Goal: Information Seeking & Learning: Find specific page/section

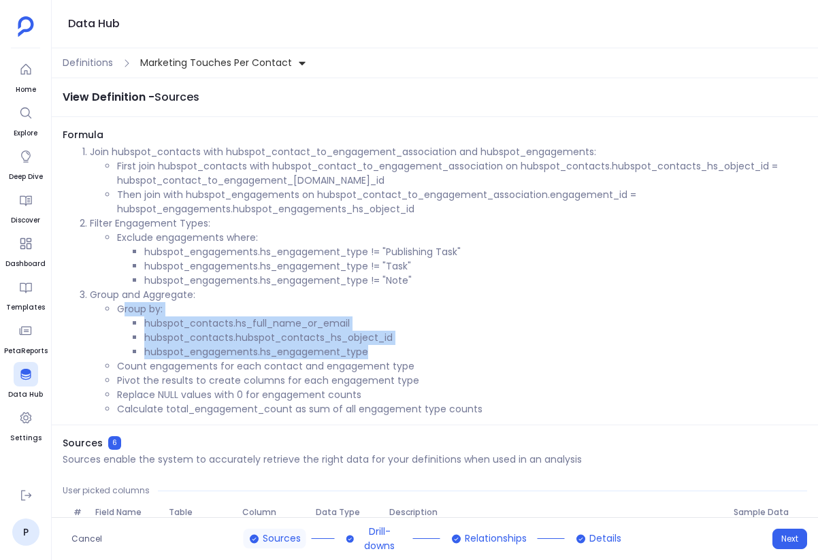
drag, startPoint x: 121, startPoint y: 308, endPoint x: 401, endPoint y: 353, distance: 284.0
click at [401, 353] on li "Group by: hubspot_contacts.hs_full_name_or_email hubspot_contacts.hubspot_conta…" at bounding box center [462, 330] width 690 height 57
copy li "roup by: hubspot_contacts.hs_full_name_or_email hubspot_contacts.hubspot_contac…"
click at [317, 328] on li "hubspot_contacts.hs_full_name_or_email" at bounding box center [475, 323] width 663 height 14
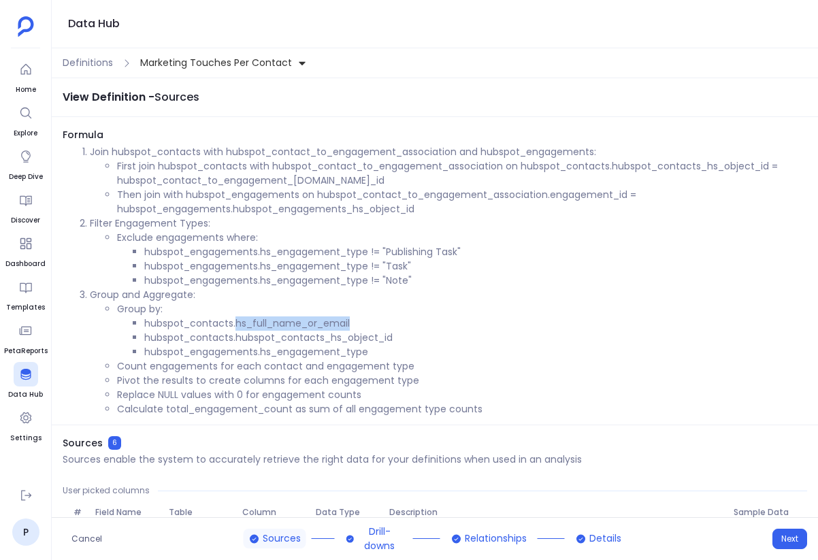
click at [317, 328] on li "hubspot_contacts.hs_full_name_or_email" at bounding box center [475, 323] width 663 height 14
click at [191, 319] on li "hubspot_contacts.hs_full_name_or_email" at bounding box center [475, 323] width 663 height 14
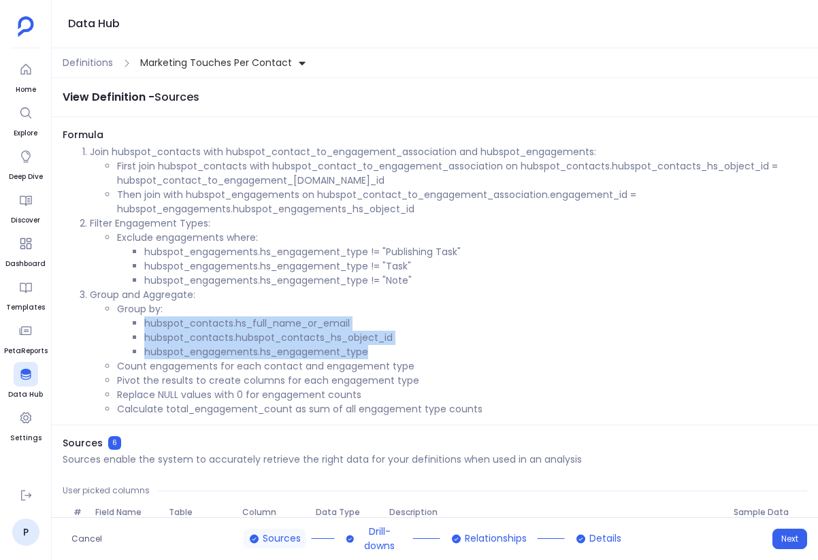
drag, startPoint x: 133, startPoint y: 318, endPoint x: 383, endPoint y: 348, distance: 251.6
click at [383, 348] on ul "hubspot_contacts.hs_full_name_or_email hubspot_contacts.hubspot_contacts_hs_obj…" at bounding box center [462, 337] width 690 height 43
copy ul "hubspot_contacts.hs_full_name_or_email hubspot_contacts.hubspot_contacts_hs_obj…"
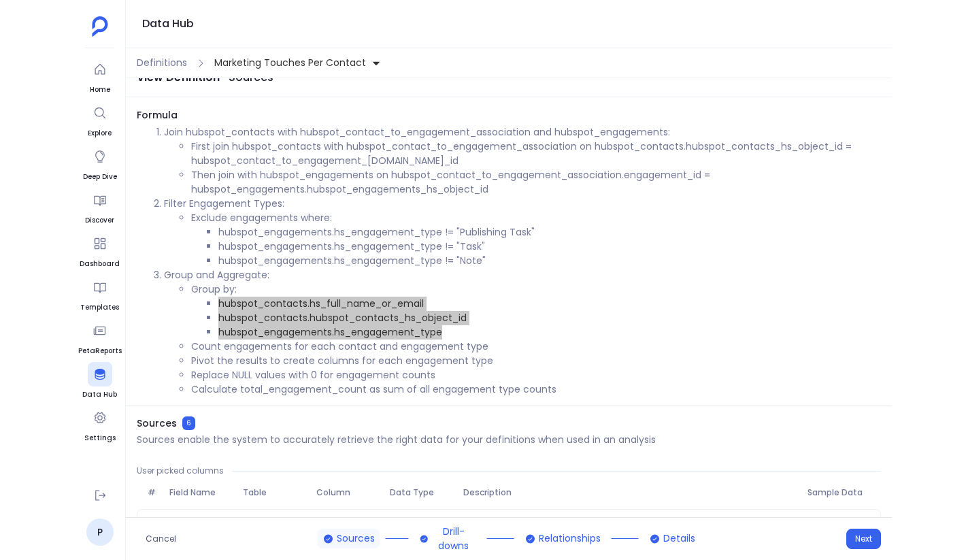
scroll to position [22, 0]
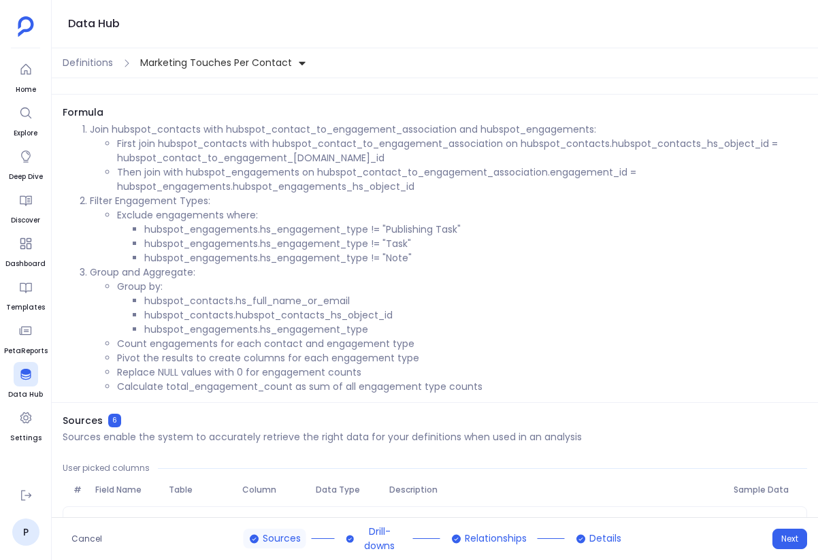
click at [104, 362] on ul "Group by: hubspot_contacts.hs_full_name_or_email hubspot_contacts.hubspot_conta…" at bounding box center [448, 337] width 717 height 114
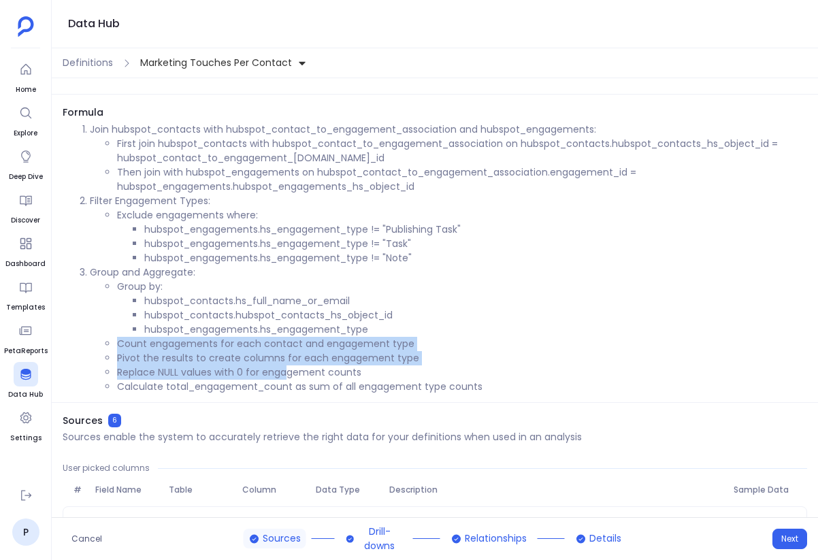
drag, startPoint x: 117, startPoint y: 344, endPoint x: 289, endPoint y: 378, distance: 175.6
click at [289, 378] on ul "Group by: hubspot_contacts.hs_full_name_or_email hubspot_contacts.hubspot_conta…" at bounding box center [448, 337] width 717 height 114
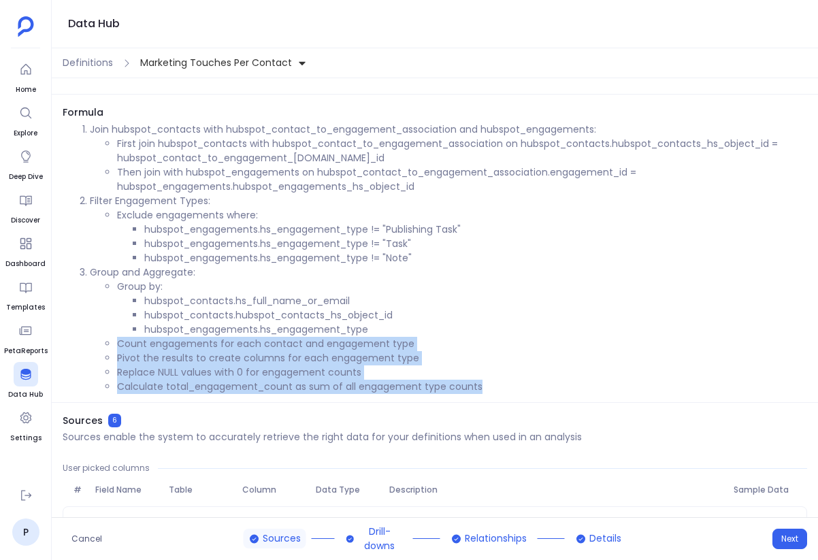
click at [495, 400] on div "Formula Join hubspot_contacts with hubspot_contact_to_engagement_association an…" at bounding box center [435, 253] width 766 height 297
copy ul "Count engagements for each contact and engagement type Pivot the results to cre…"
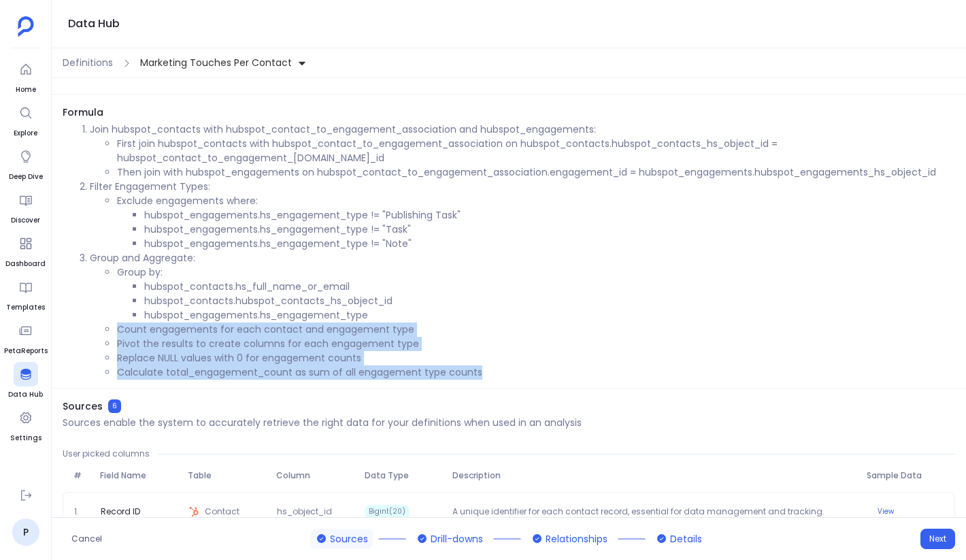
scroll to position [0, 0]
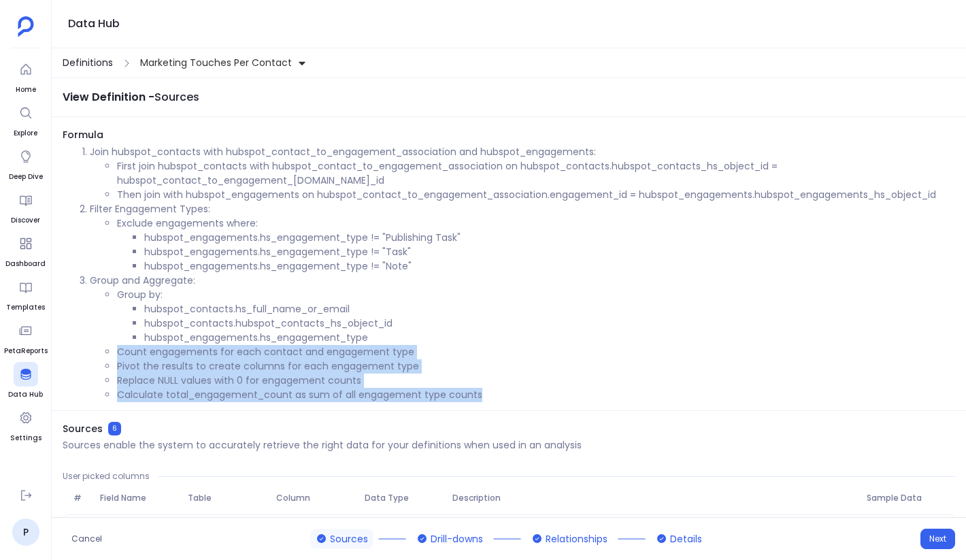
click at [95, 59] on span "Definitions" at bounding box center [88, 63] width 50 height 14
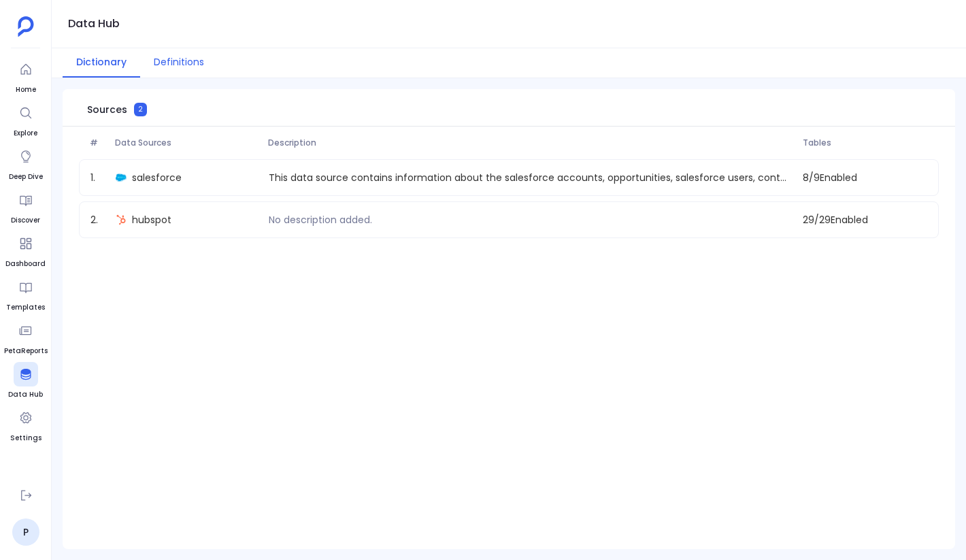
click at [168, 70] on button "Definitions" at bounding box center [179, 62] width 78 height 29
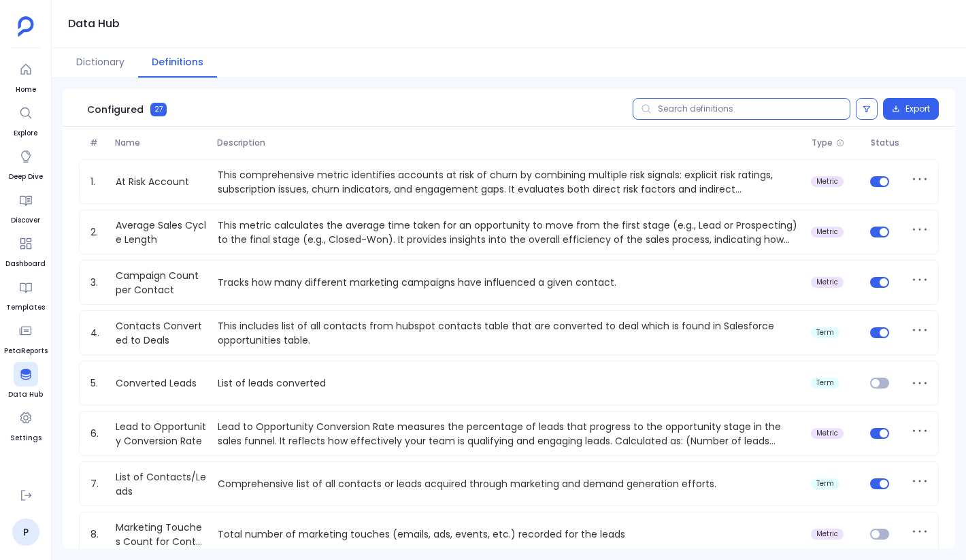
click at [748, 107] on input "text" at bounding box center [742, 109] width 218 height 22
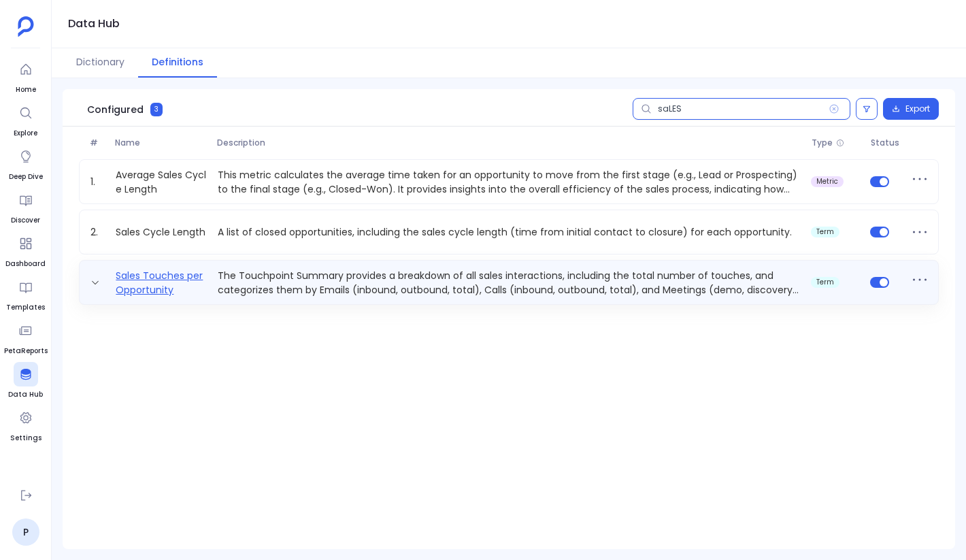
type input "saLES"
click at [167, 270] on link "Sales Touches per Opportunity" at bounding box center [161, 282] width 102 height 27
